Goal: Use online tool/utility: Utilize a website feature to perform a specific function

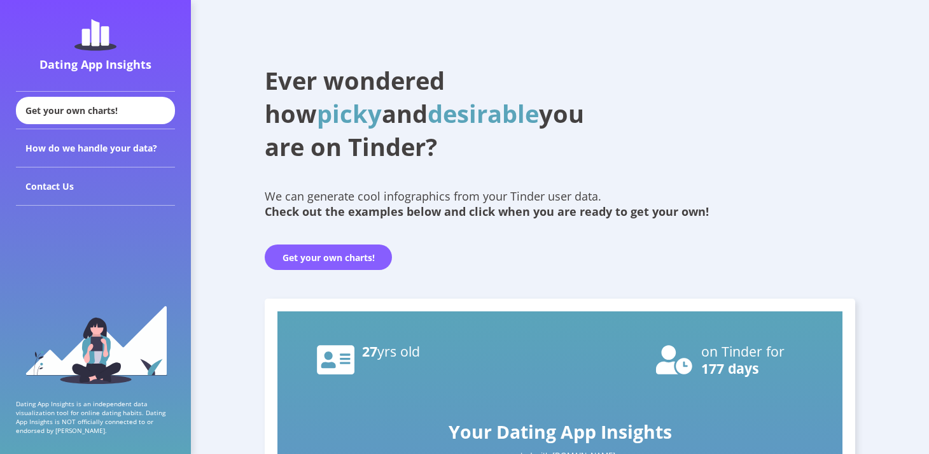
click at [355, 256] on button "Get your own charts!" at bounding box center [328, 256] width 127 height 25
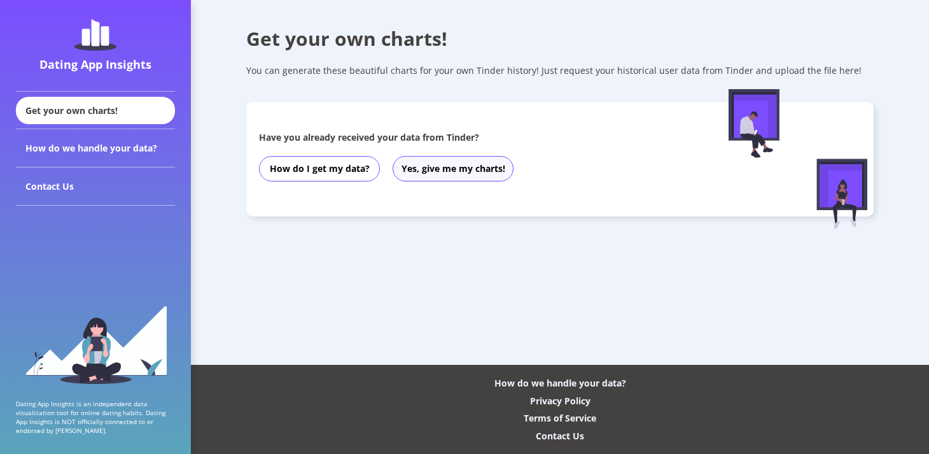
click at [440, 172] on button "Yes, give me my charts!" at bounding box center [453, 168] width 121 height 25
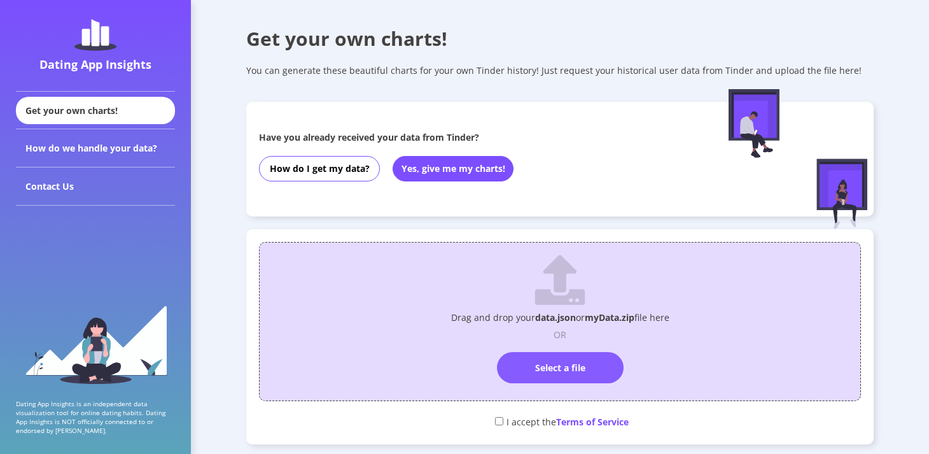
click at [535, 368] on label "Select a file" at bounding box center [560, 367] width 127 height 31
click at [560, 346] on input "Select a file" at bounding box center [560, 346] width 0 height 0
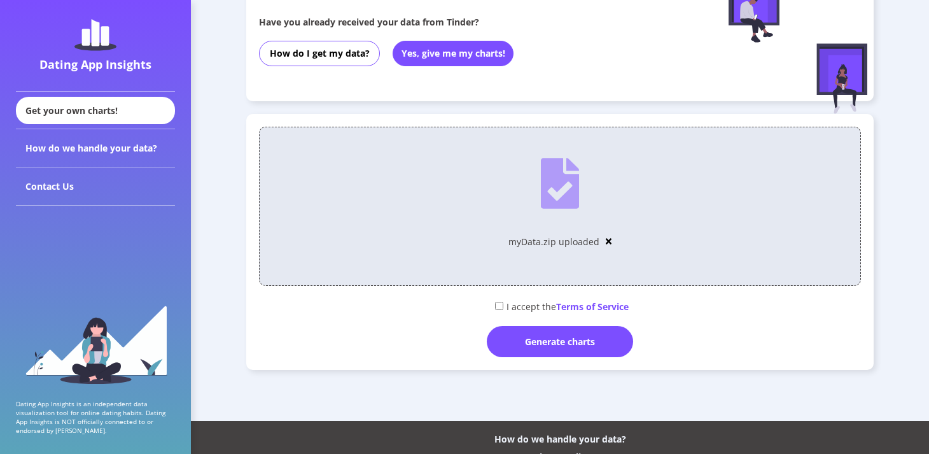
scroll to position [132, 0]
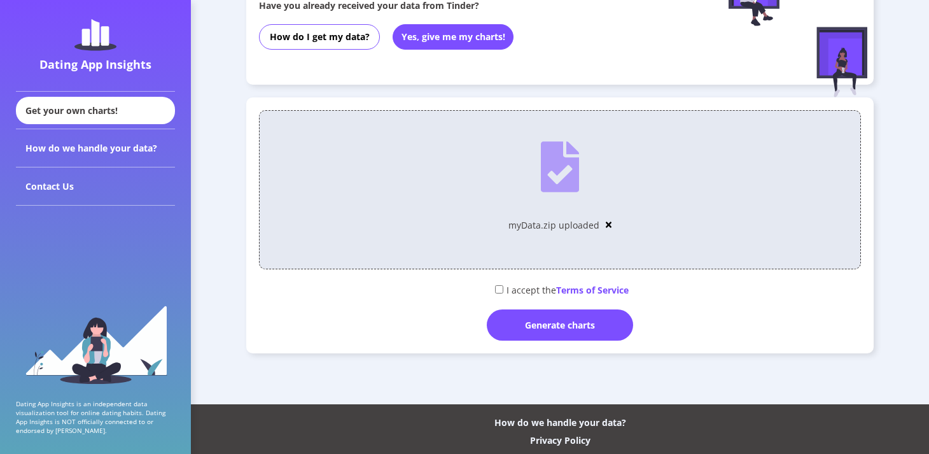
click at [495, 286] on input "checkbox" at bounding box center [499, 289] width 8 height 8
checkbox input "true"
click at [551, 328] on div "Generate charts" at bounding box center [560, 324] width 146 height 31
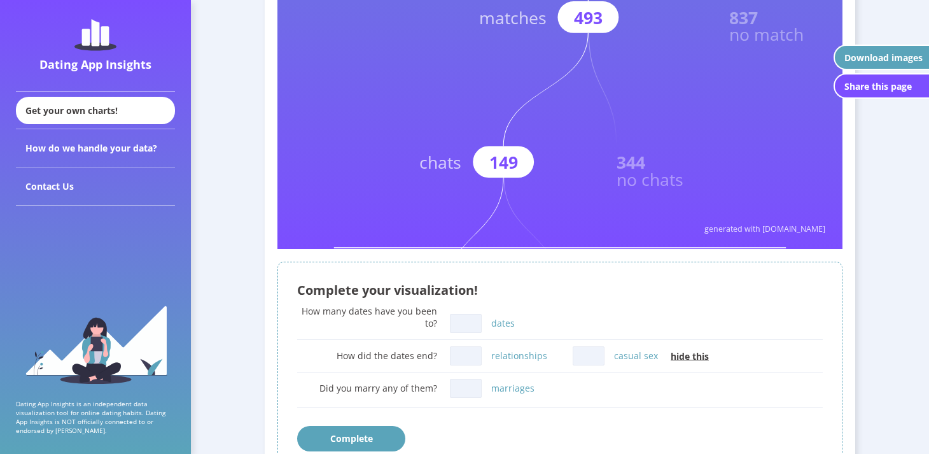
scroll to position [534, 0]
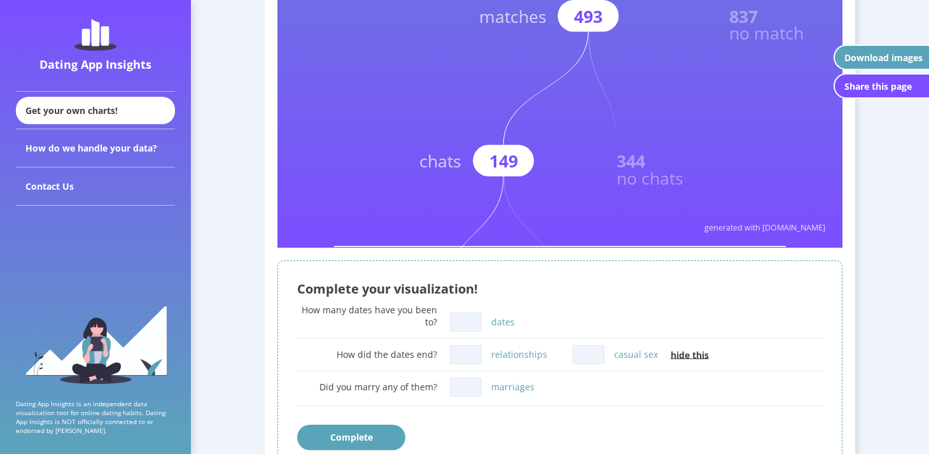
click at [453, 353] on input "relationships" at bounding box center [466, 354] width 32 height 19
type input "0"
click at [472, 386] on input "marriages" at bounding box center [466, 386] width 32 height 19
type input "0"
click at [585, 355] on input "casual sex" at bounding box center [589, 354] width 32 height 19
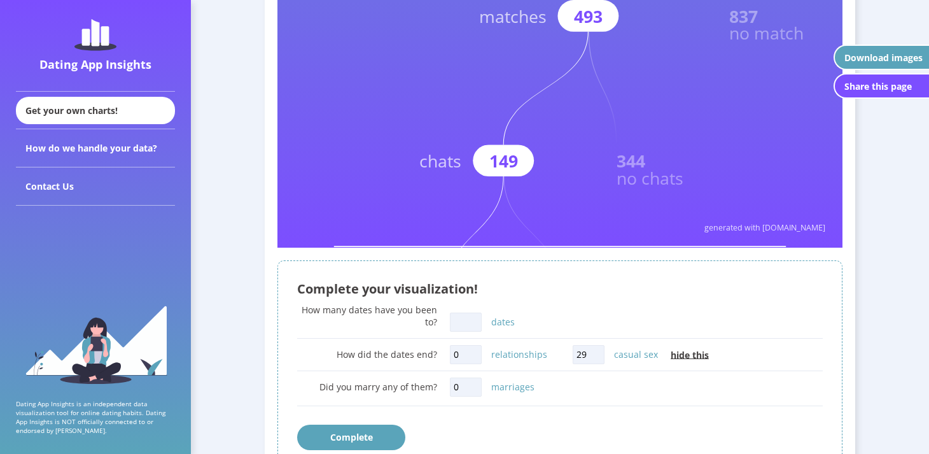
type input "29"
click at [469, 354] on input "0" at bounding box center [466, 354] width 32 height 19
click at [466, 322] on input "dates" at bounding box center [466, 321] width 32 height 19
type input "35"
click at [535, 281] on div "Complete your visualization!" at bounding box center [560, 288] width 526 height 17
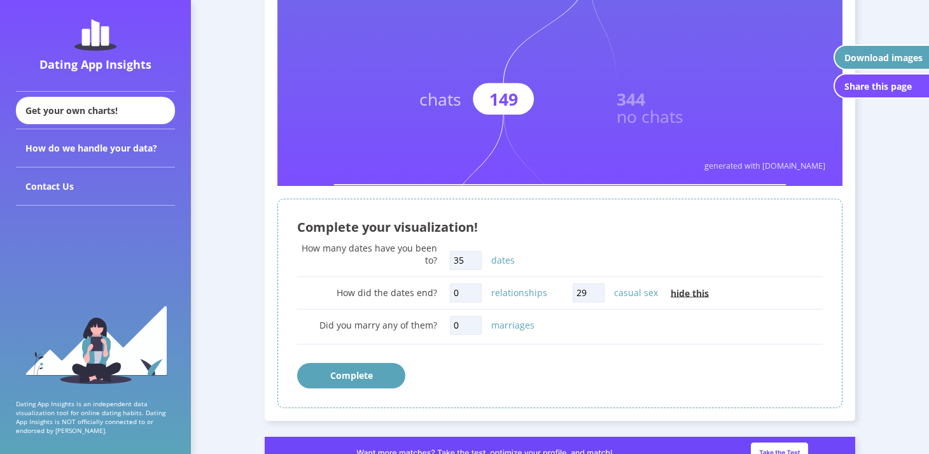
scroll to position [601, 0]
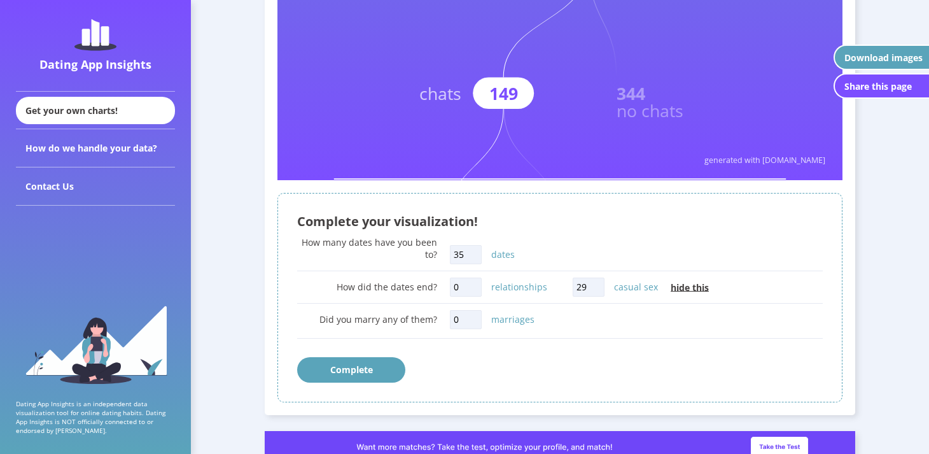
click at [682, 286] on span "hide this" at bounding box center [690, 287] width 38 height 12
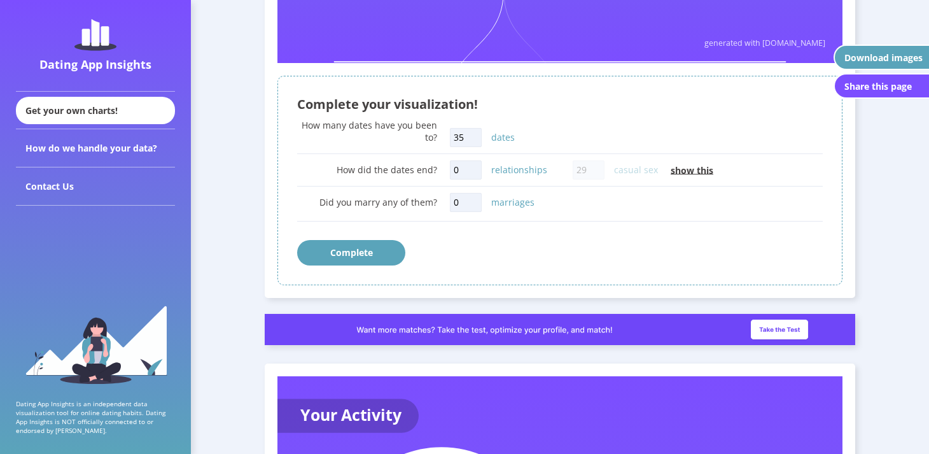
scroll to position [721, 0]
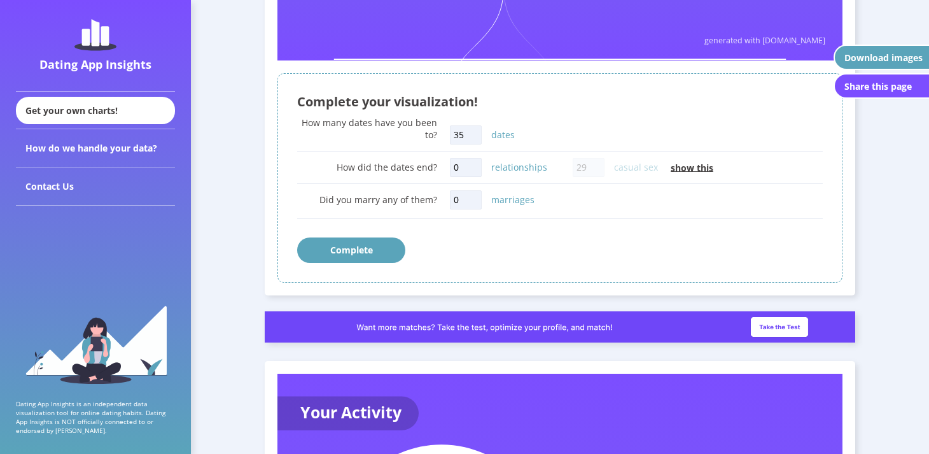
click at [345, 250] on button "Complete" at bounding box center [351, 249] width 108 height 25
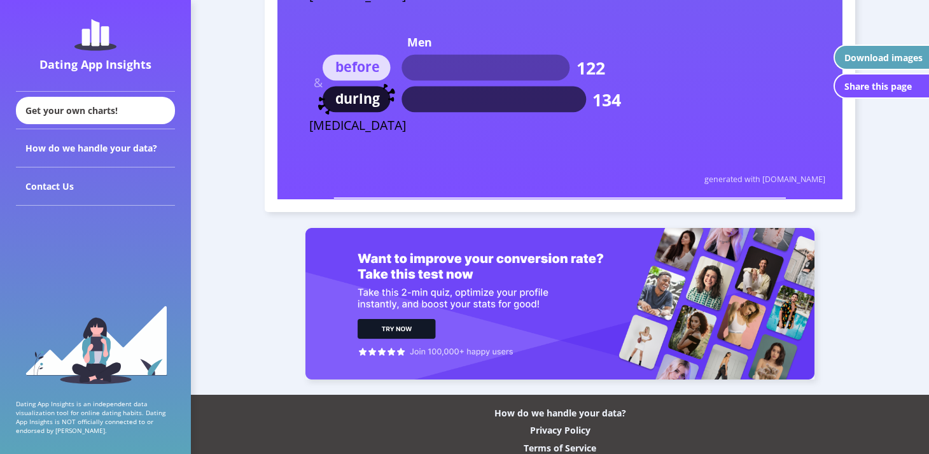
scroll to position [7300, 0]
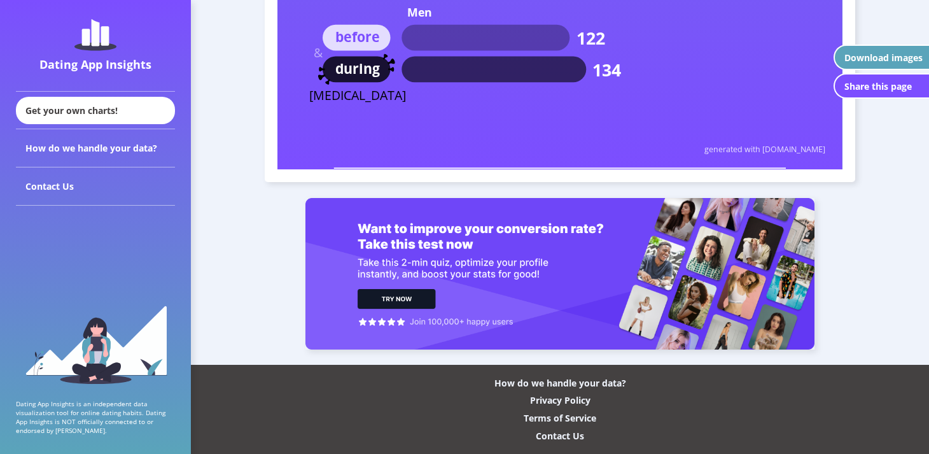
click at [874, 53] on div "Download images" at bounding box center [883, 58] width 78 height 12
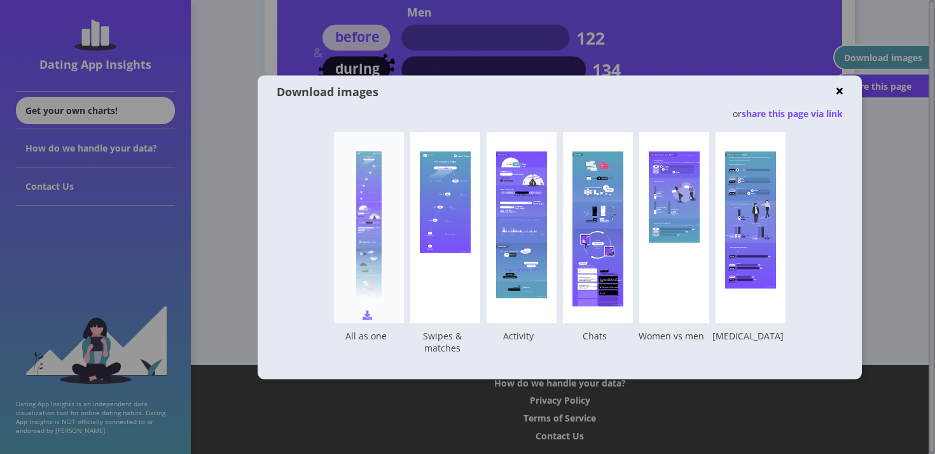
click at [365, 257] on div at bounding box center [368, 227] width 25 height 153
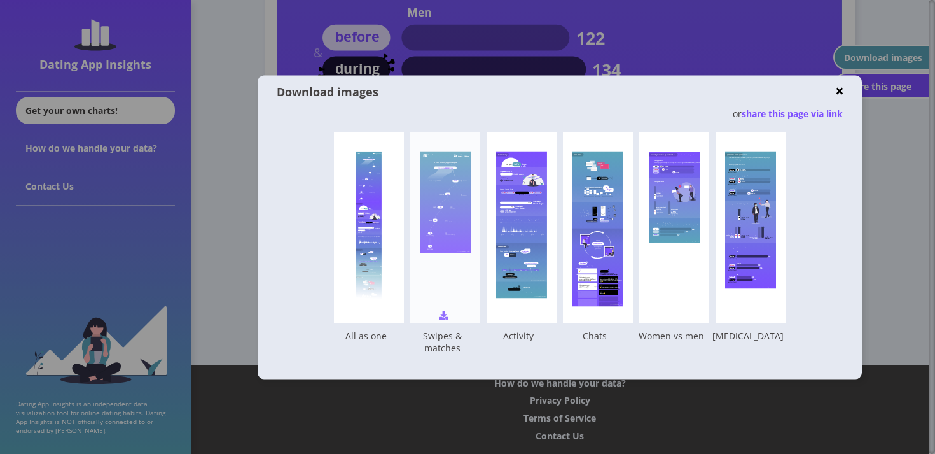
click at [442, 296] on div "Your Dating App Insights created with [DOMAIN_NAME] You swiped 286546 times lef…" at bounding box center [445, 227] width 70 height 191
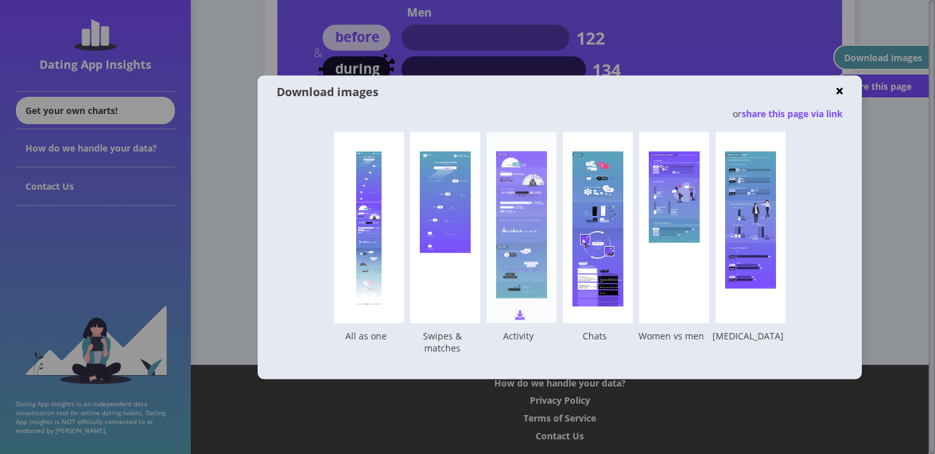
click at [521, 282] on rect at bounding box center [521, 224] width 51 height 147
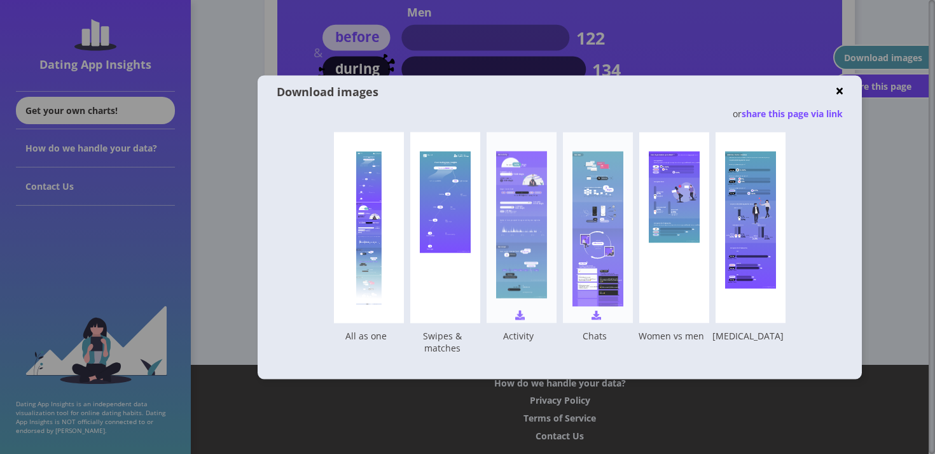
click at [594, 251] on rect at bounding box center [598, 228] width 51 height 155
click at [664, 244] on div "How do you measure up to others? * * based on other Dating App Insights users A…" at bounding box center [674, 198] width 51 height 94
click at [823, 112] on span "share this page via link" at bounding box center [792, 113] width 101 height 12
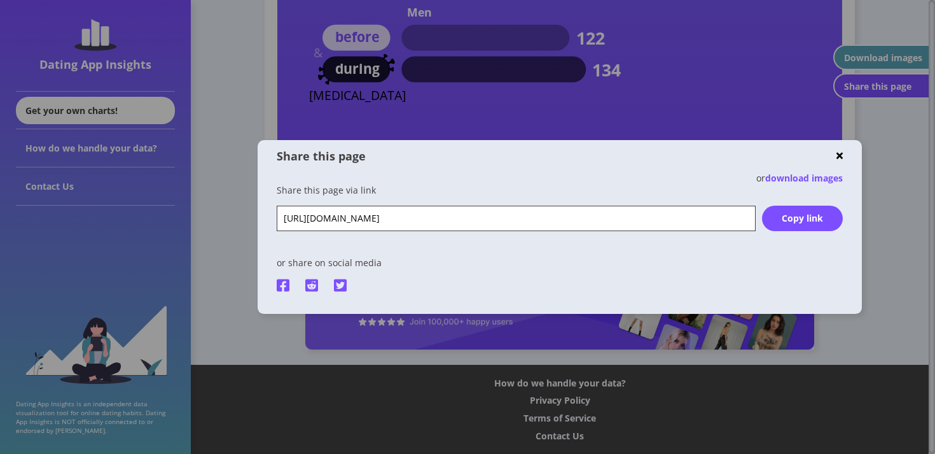
click at [793, 218] on div "Copy link" at bounding box center [802, 218] width 80 height 12
click at [839, 152] on img at bounding box center [840, 156] width 6 height 10
